Goal: Feedback & Contribution: Submit feedback/report problem

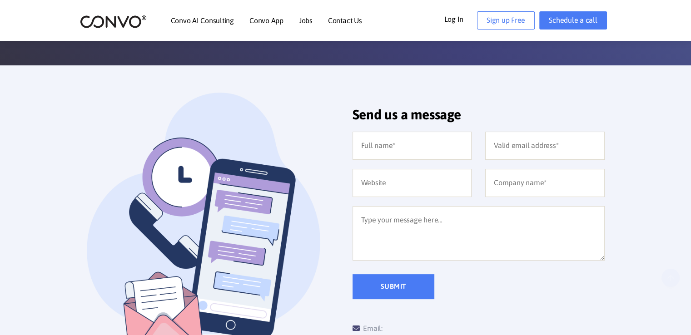
scroll to position [164, 0]
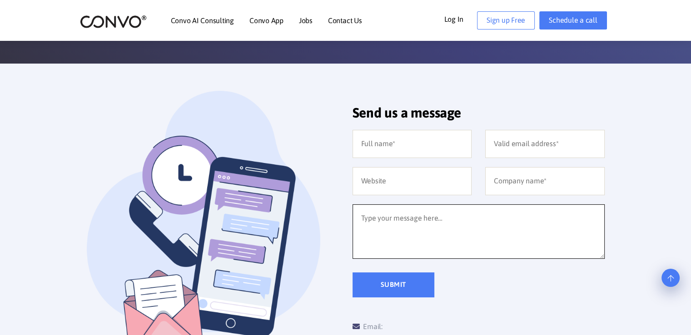
click at [398, 218] on textarea at bounding box center [478, 231] width 252 height 55
paste textarea "which position you will refer me ….as a math graduate"
type textarea "w"
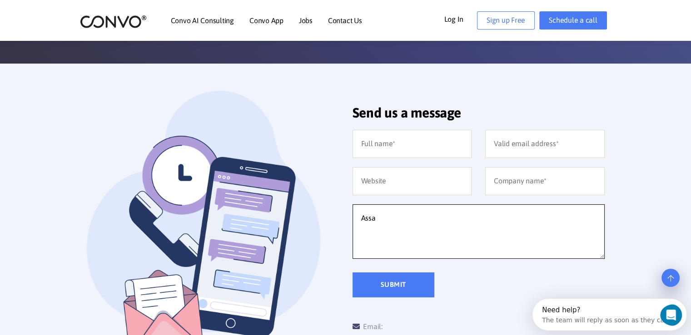
scroll to position [0, 0]
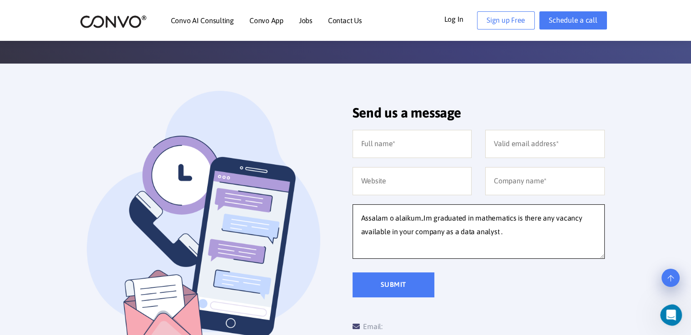
type textarea "Assalam o alaikum..Im graduated in mathematics is there any vacancy available i…"
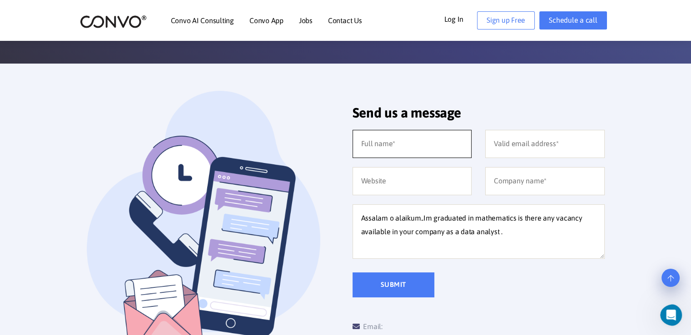
click at [415, 146] on input "text" at bounding box center [411, 144] width 119 height 28
type input "[PERSON_NAME]"
type input "[EMAIL_ADDRESS][DOMAIN_NAME]"
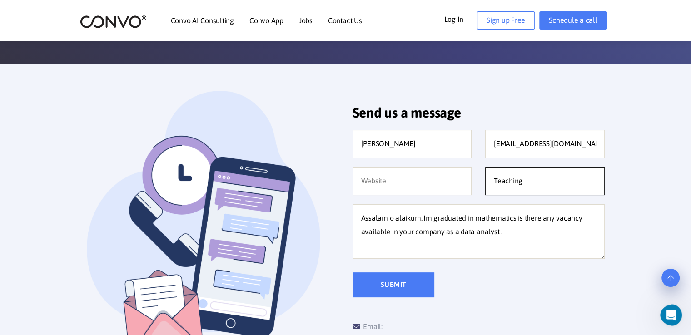
click at [515, 183] on input "Teaching" at bounding box center [544, 181] width 119 height 28
type input "T"
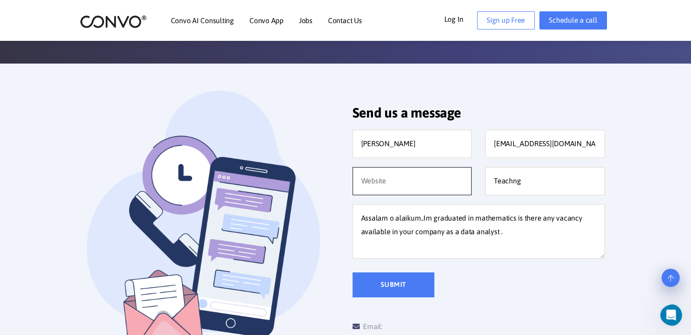
click at [403, 187] on input "text" at bounding box center [411, 181] width 119 height 28
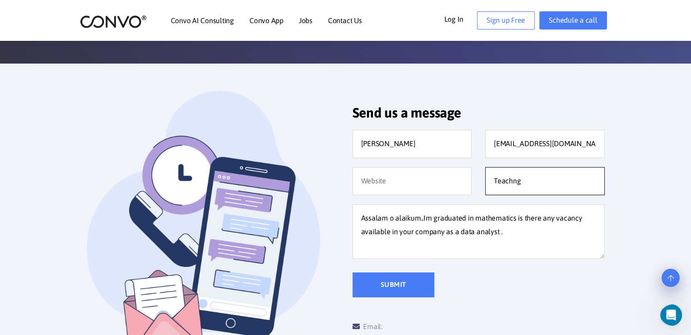
click at [523, 186] on input "Teachng" at bounding box center [544, 181] width 119 height 28
type input "Teaching"
click at [401, 277] on input "Submit" at bounding box center [393, 285] width 82 height 25
